Goal: Information Seeking & Learning: Find specific fact

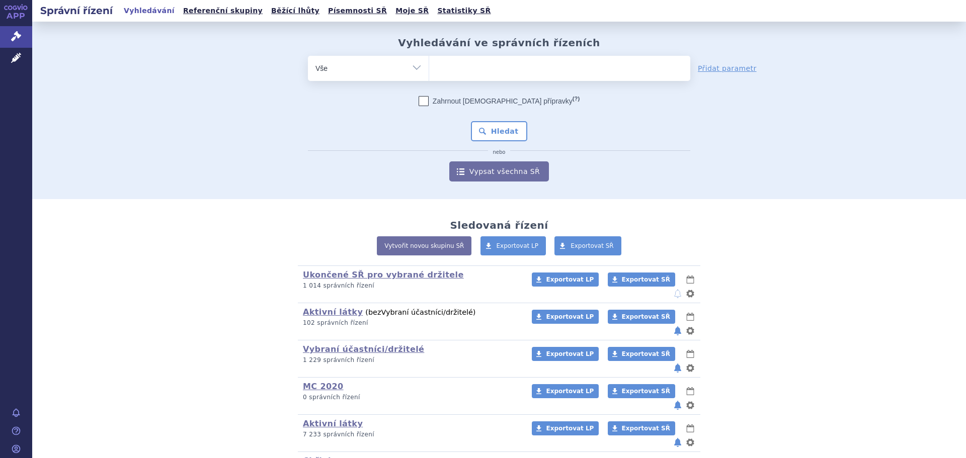
click at [859, 264] on div "Sledovaná řízení Vytvořit novou skupinu SŘ Exportovat LP Exportovat SŘ Ukončené…" at bounding box center [499, 373] width 934 height 348
click at [531, 68] on ul at bounding box center [559, 66] width 261 height 21
click at [429, 68] on select at bounding box center [429, 67] width 1 height 25
type input "ed"
type input "edo"
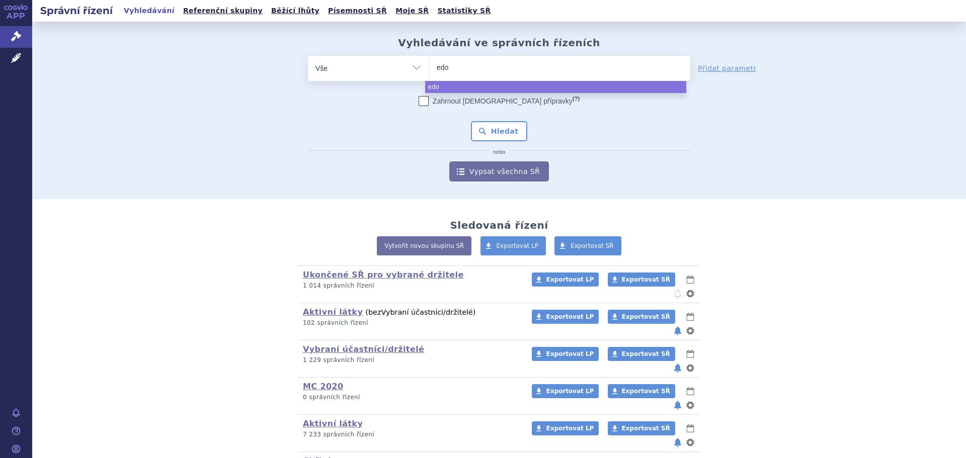
type input "edox"
type input "edoxa"
type input "edoxaba"
type input "[MEDICAL_DATA]"
select select "[MEDICAL_DATA]"
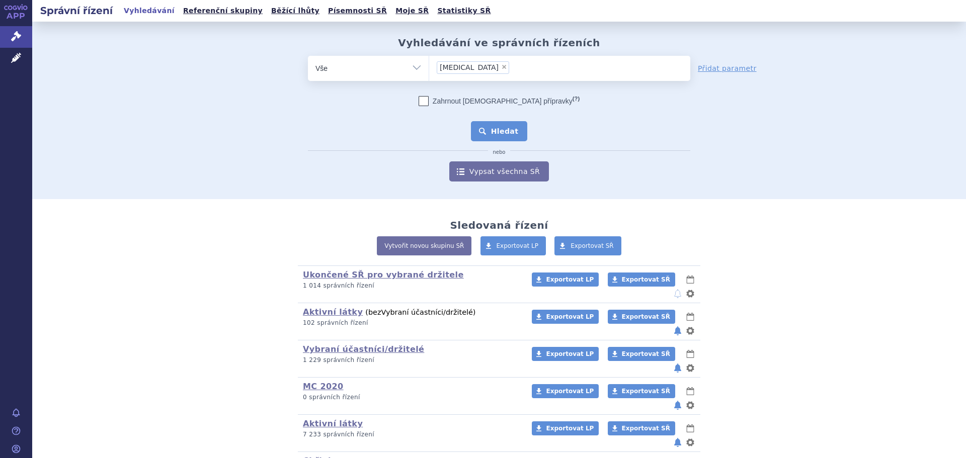
click at [501, 140] on button "Hledat" at bounding box center [499, 131] width 57 height 20
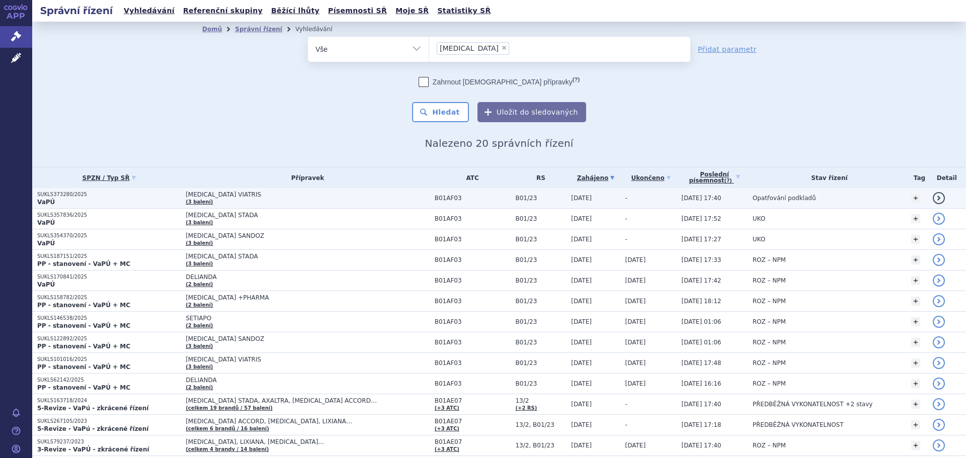
click at [240, 199] on td "[MEDICAL_DATA] VIATRIS (3 balení)" at bounding box center [305, 198] width 249 height 21
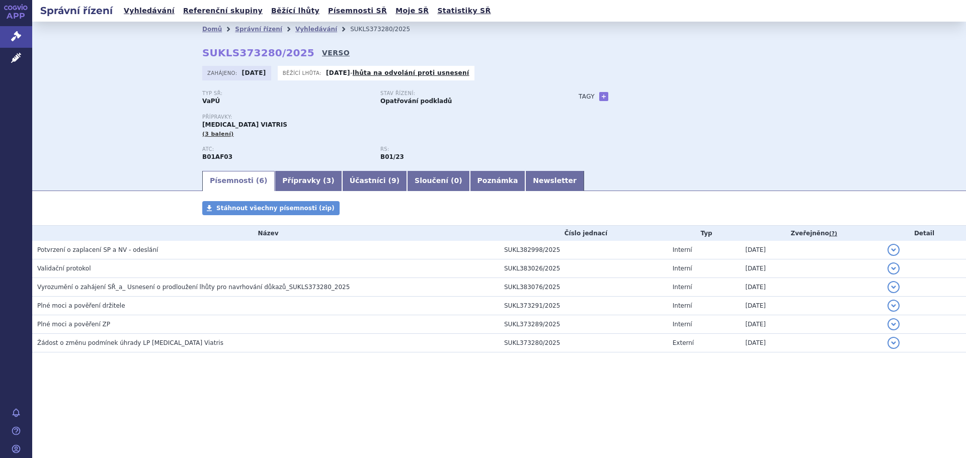
click at [324, 49] on link "VERSO" at bounding box center [336, 53] width 28 height 10
click at [322, 56] on link "VERSO" at bounding box center [336, 53] width 28 height 10
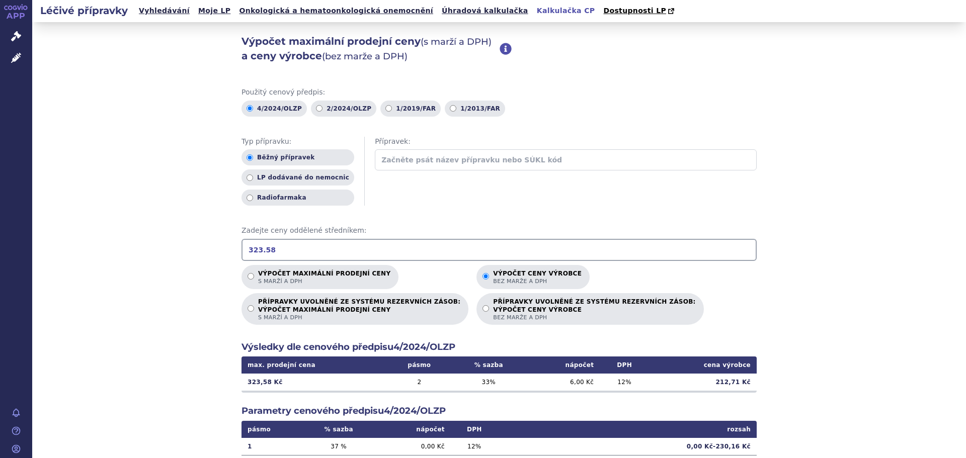
scroll to position [101, 0]
